Goal: Information Seeking & Learning: Compare options

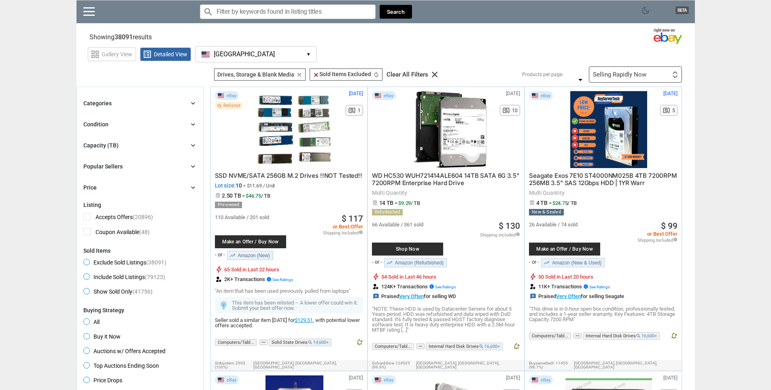
click at [235, 59] on button "[GEOGRAPHIC_DATA] [GEOGRAPHIC_DATA] ▾" at bounding box center [255, 54] width 121 height 16
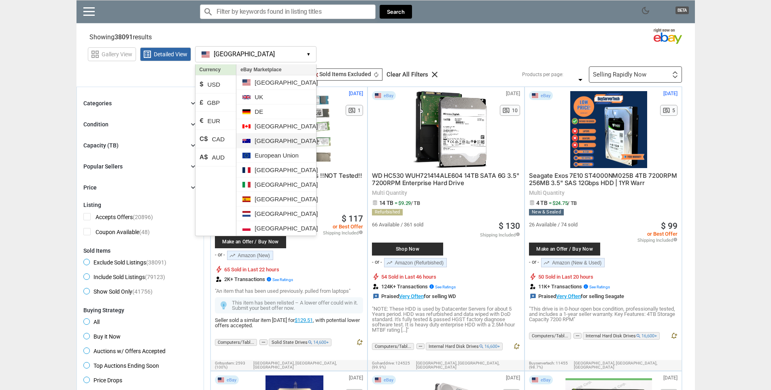
click at [263, 140] on li "[GEOGRAPHIC_DATA]" at bounding box center [275, 140] width 79 height 15
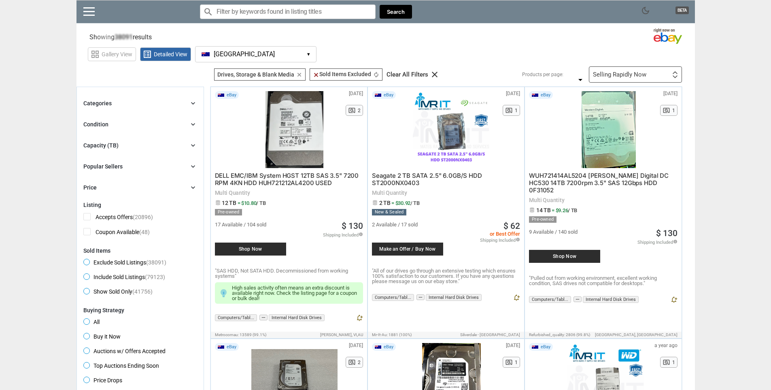
click at [219, 55] on span "[GEOGRAPHIC_DATA]" at bounding box center [244, 54] width 61 height 7
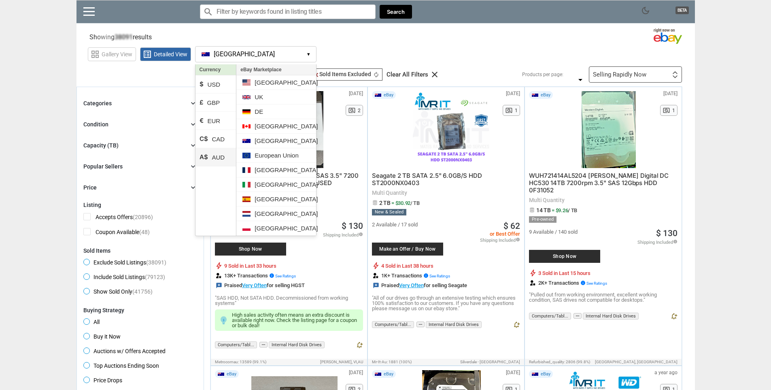
click at [223, 155] on li "A$ AUD" at bounding box center [215, 157] width 41 height 18
click at [343, 40] on section "Showing 38091 results Loading Results .. (52.77%)" at bounding box center [385, 36] width 618 height 16
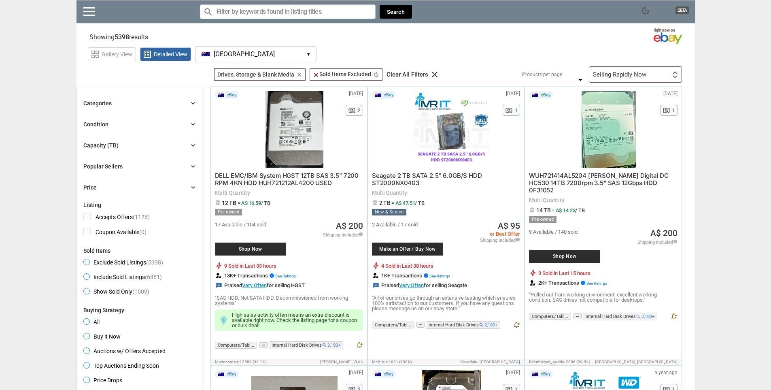
click at [129, 144] on div "Capacity (TB) chevron_right" at bounding box center [140, 145] width 114 height 10
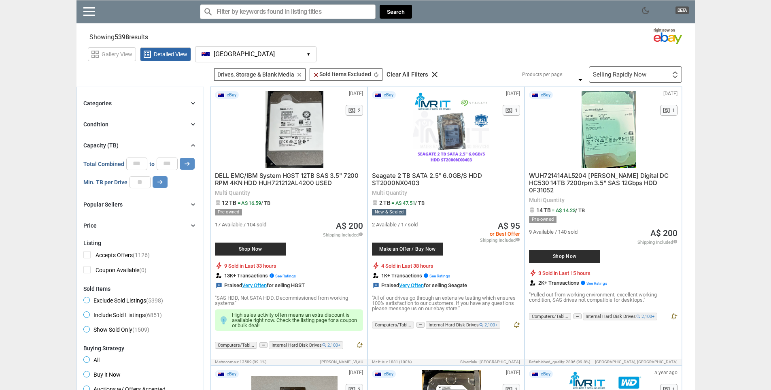
click at [129, 144] on div "Capacity (TB) chevron_right" at bounding box center [140, 145] width 114 height 10
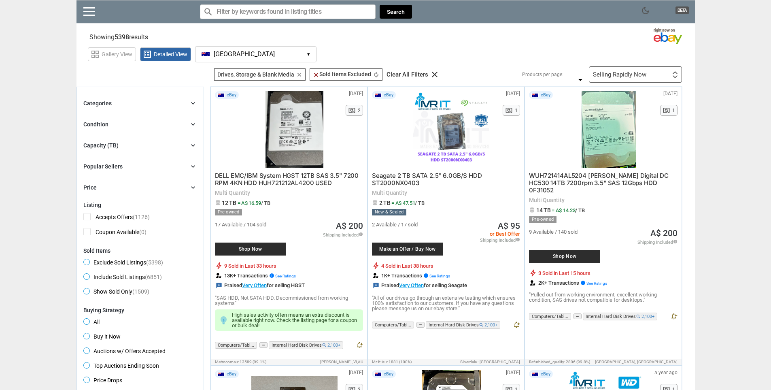
click at [127, 131] on div "Categories chevron_right search close Select All shown | Clear All shown Comput…" at bounding box center [140, 145] width 114 height 94
click at [125, 125] on div "Condition chevron_right" at bounding box center [140, 124] width 114 height 10
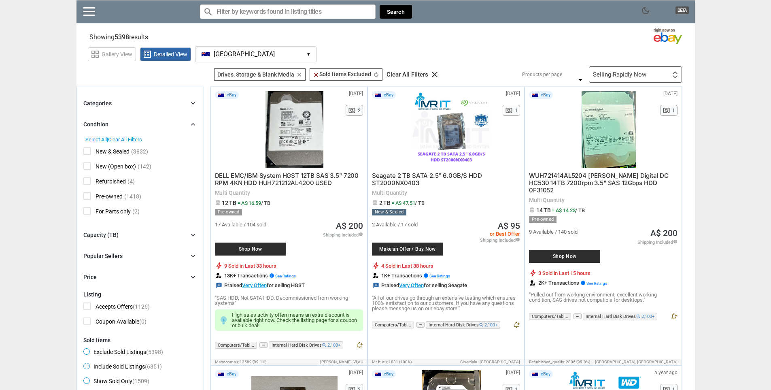
click at [119, 149] on span "New & Sealed" at bounding box center [106, 152] width 46 height 10
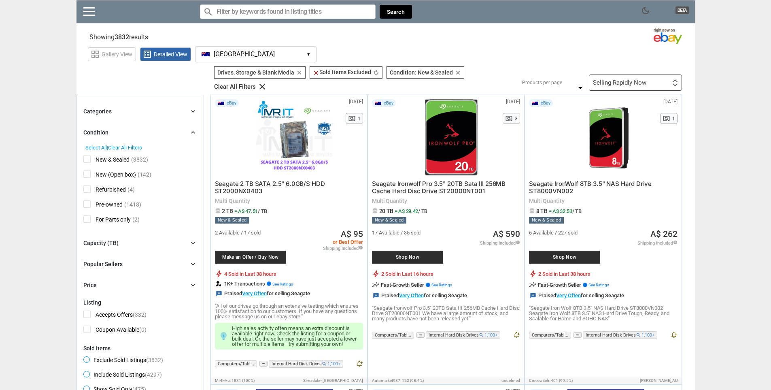
click at [627, 74] on div "Filters 3 Drives, Storage & Blank Media Drives, Storage & Blank Media clear cle…" at bounding box center [445, 78] width 474 height 24
click at [627, 77] on div "Selling Rapidly Now First or Last Chance to Buy Recently Listed Selling Rapidly…" at bounding box center [635, 82] width 93 height 16
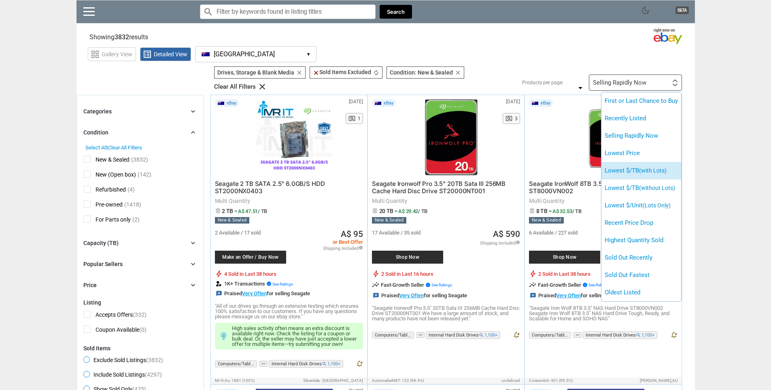
click at [662, 178] on li "Lowest $/TB (with Lots)" at bounding box center [641, 170] width 80 height 17
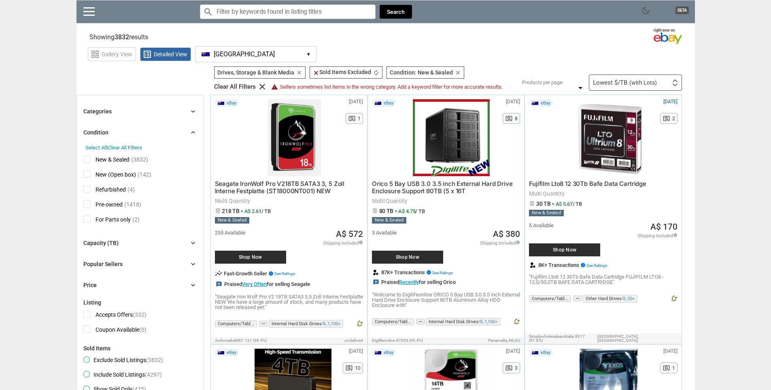
click at [118, 163] on span "New & Sealed" at bounding box center [106, 160] width 46 height 10
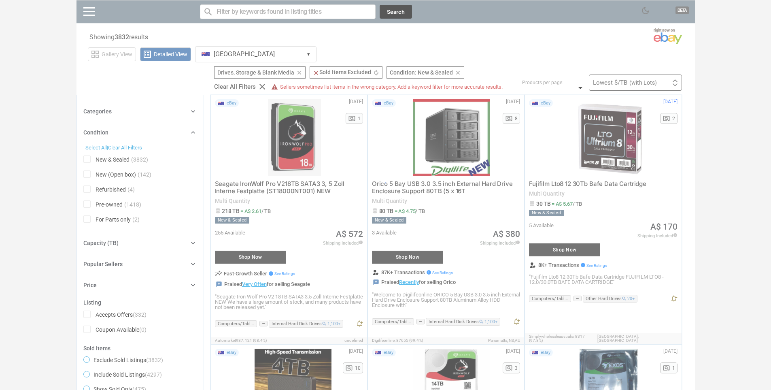
click at [116, 172] on div at bounding box center [385, 195] width 771 height 390
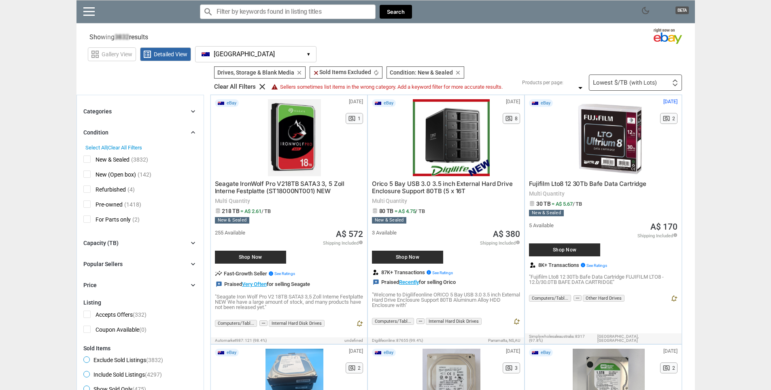
click at [113, 172] on span "New (Open box)" at bounding box center [109, 175] width 53 height 10
